Goal: Information Seeking & Learning: Learn about a topic

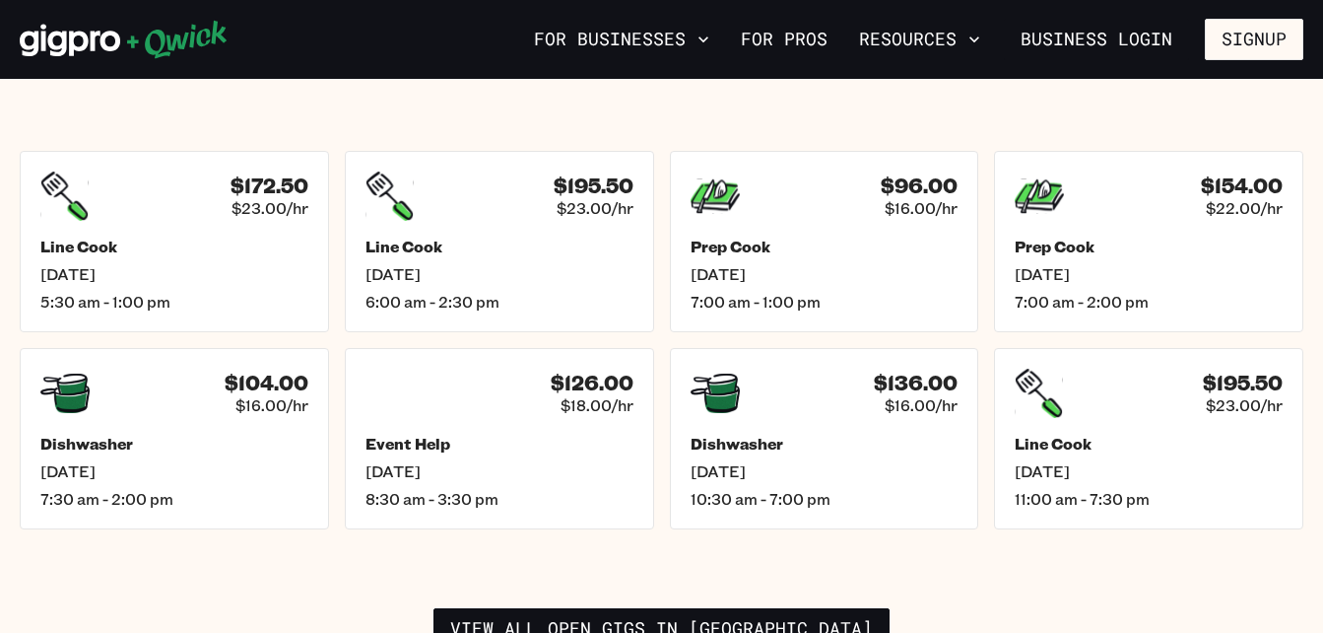
scroll to position [2858, 0]
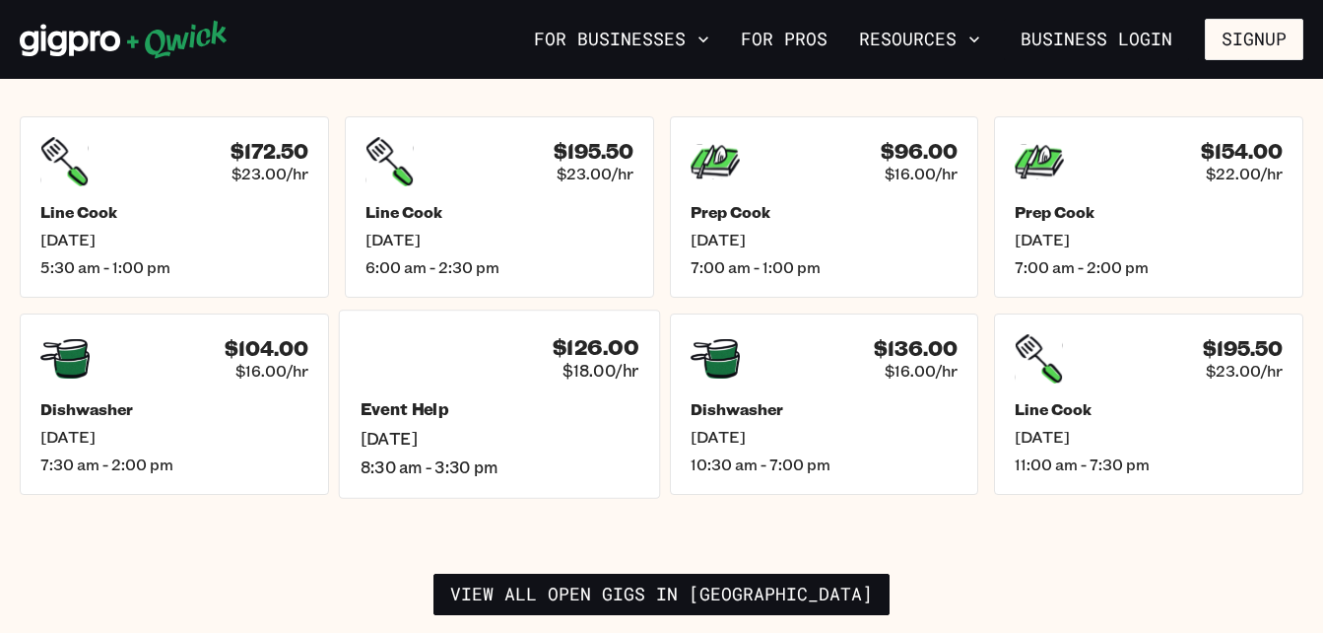
click at [501, 428] on span "[DATE]" at bounding box center [499, 438] width 279 height 21
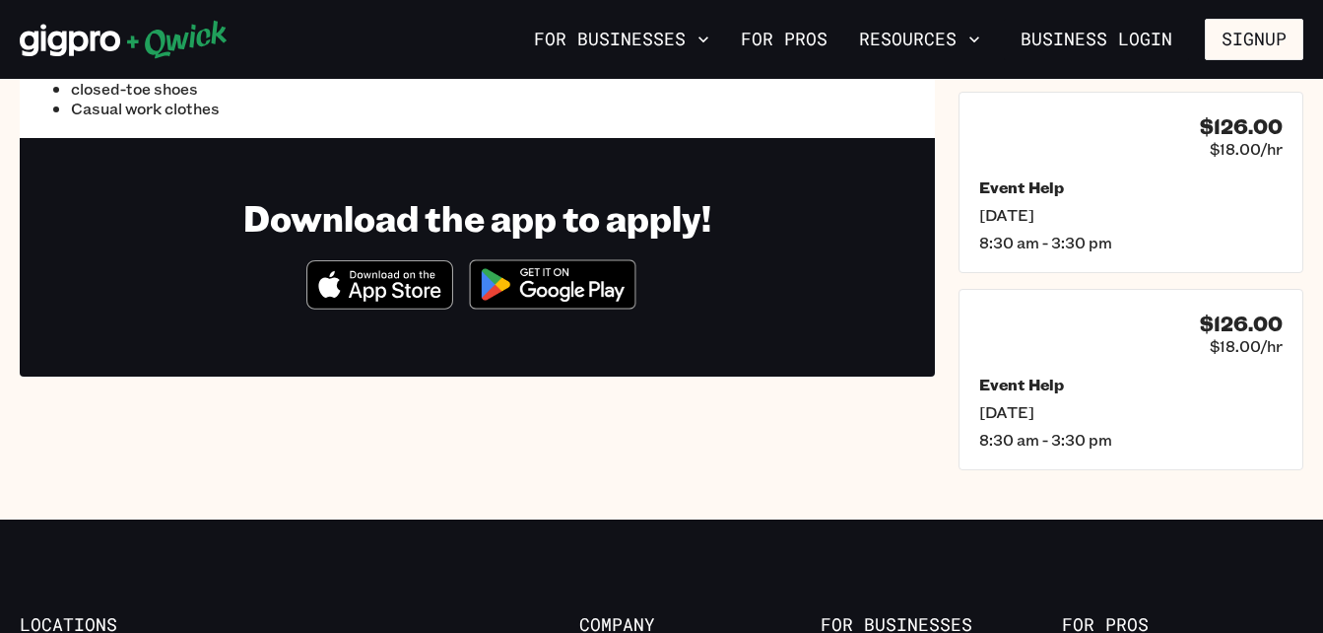
scroll to position [493, 0]
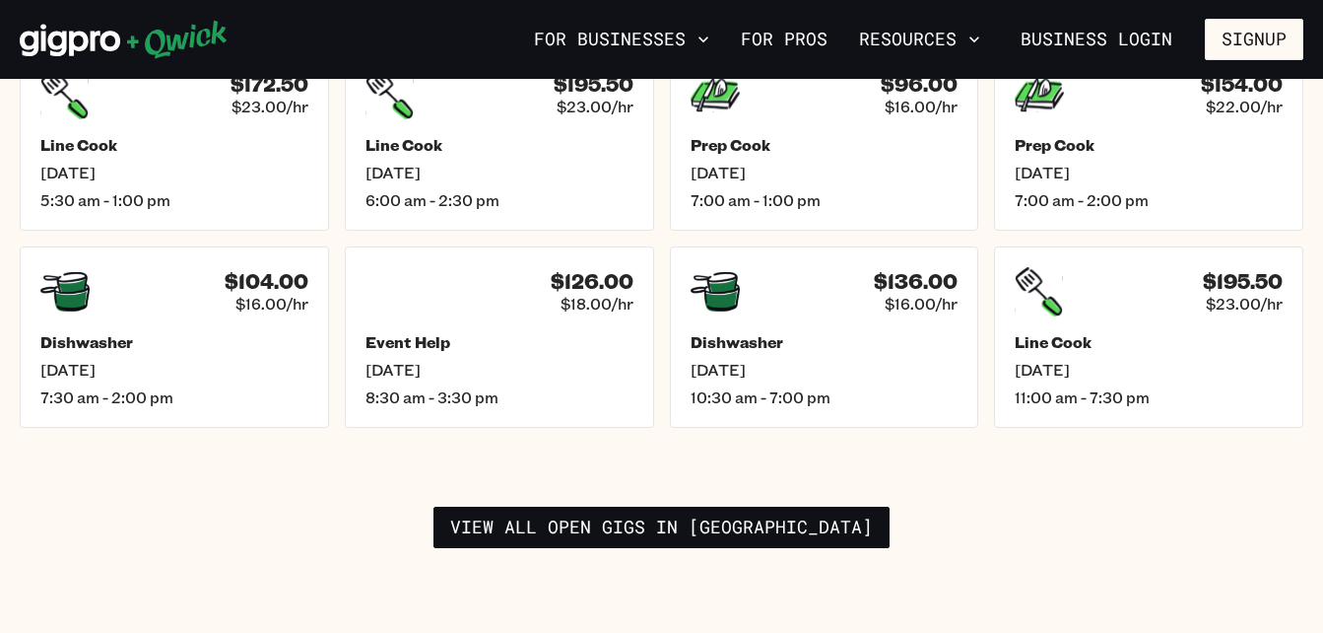
scroll to position [2956, 0]
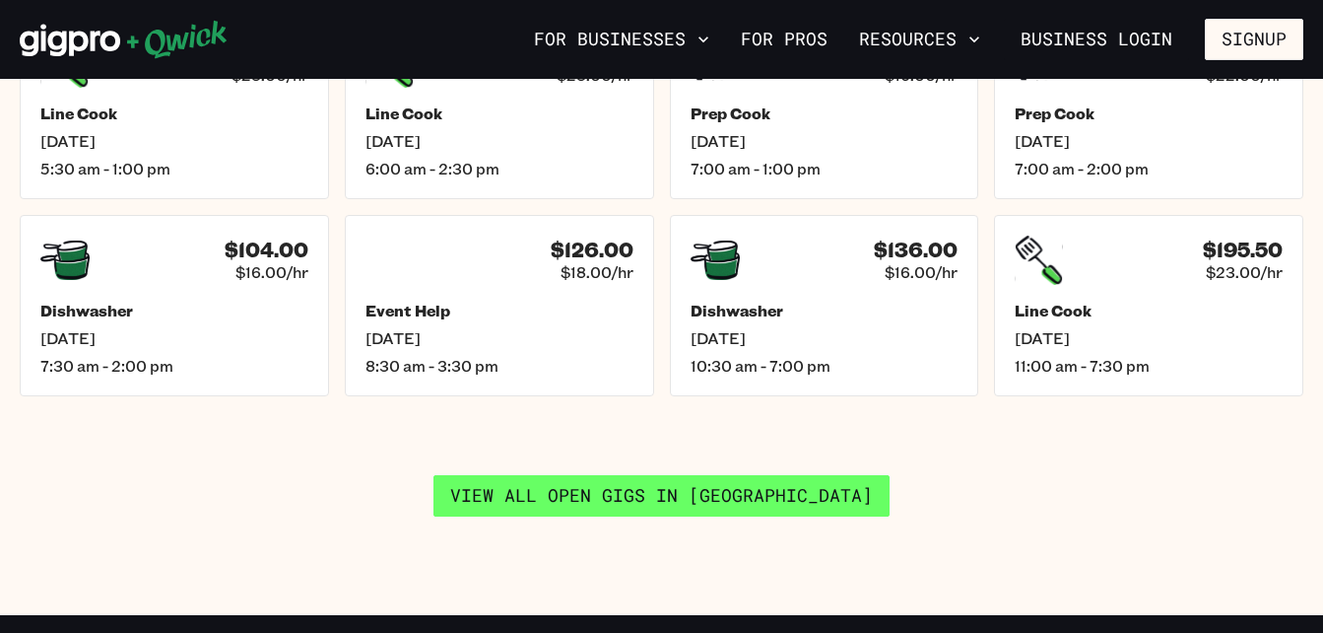
click at [623, 485] on link "View all open gigs in [GEOGRAPHIC_DATA]" at bounding box center [662, 495] width 456 height 41
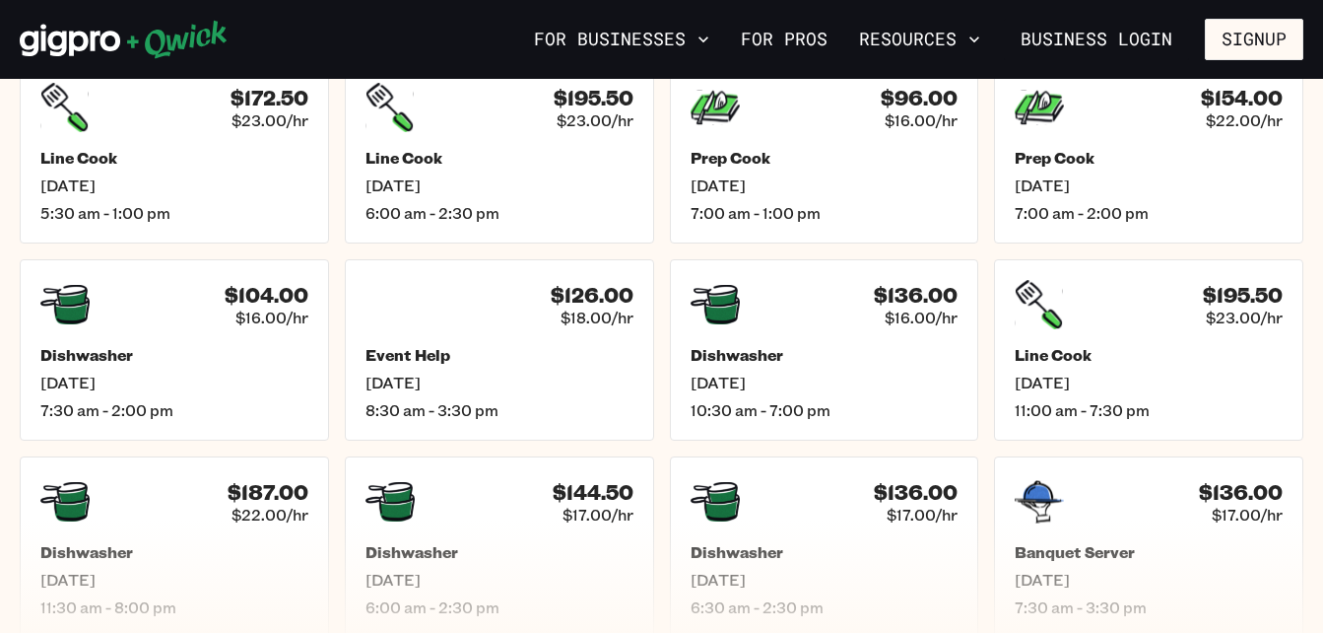
scroll to position [887, 0]
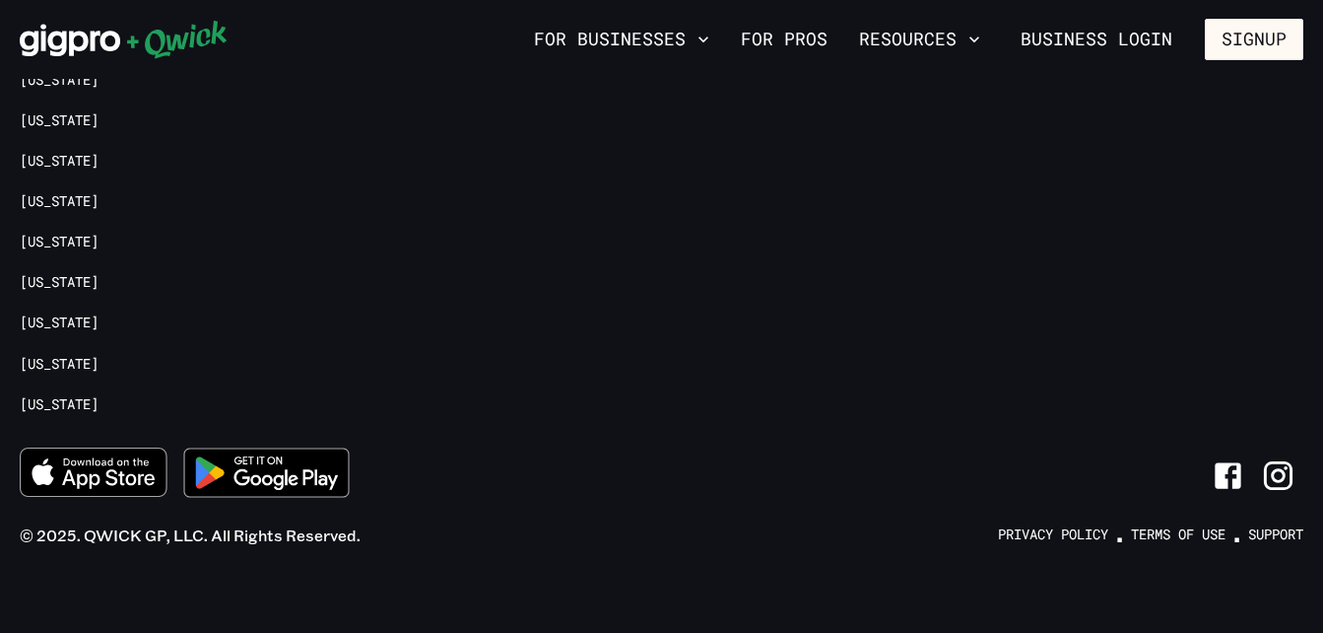
scroll to position [4300, 0]
